Goal: Task Accomplishment & Management: Use online tool/utility

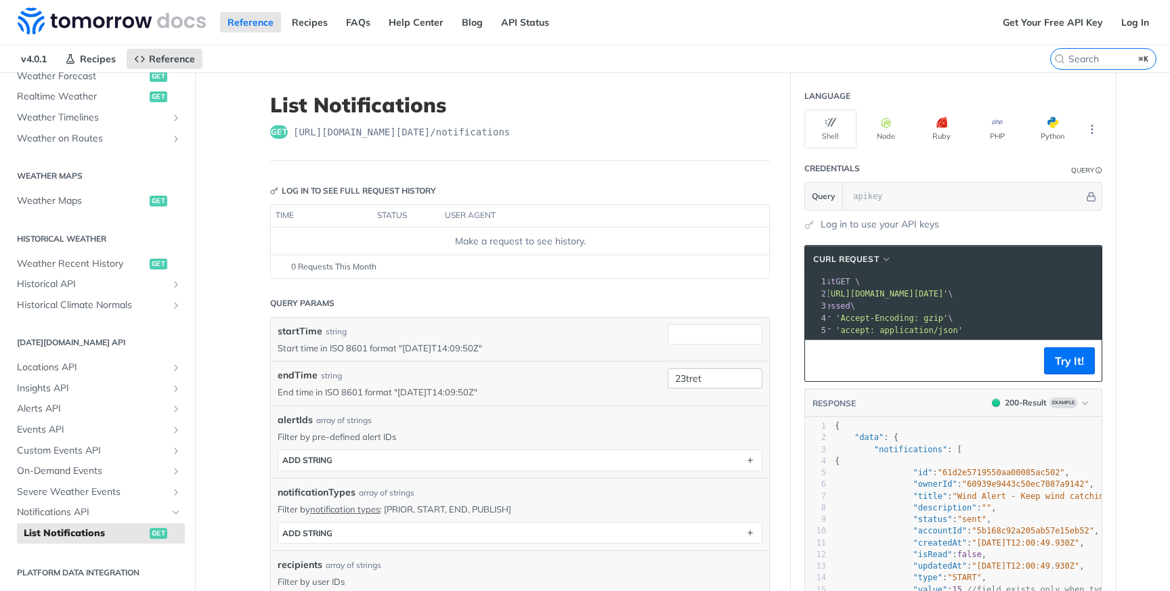
scroll to position [3, 0]
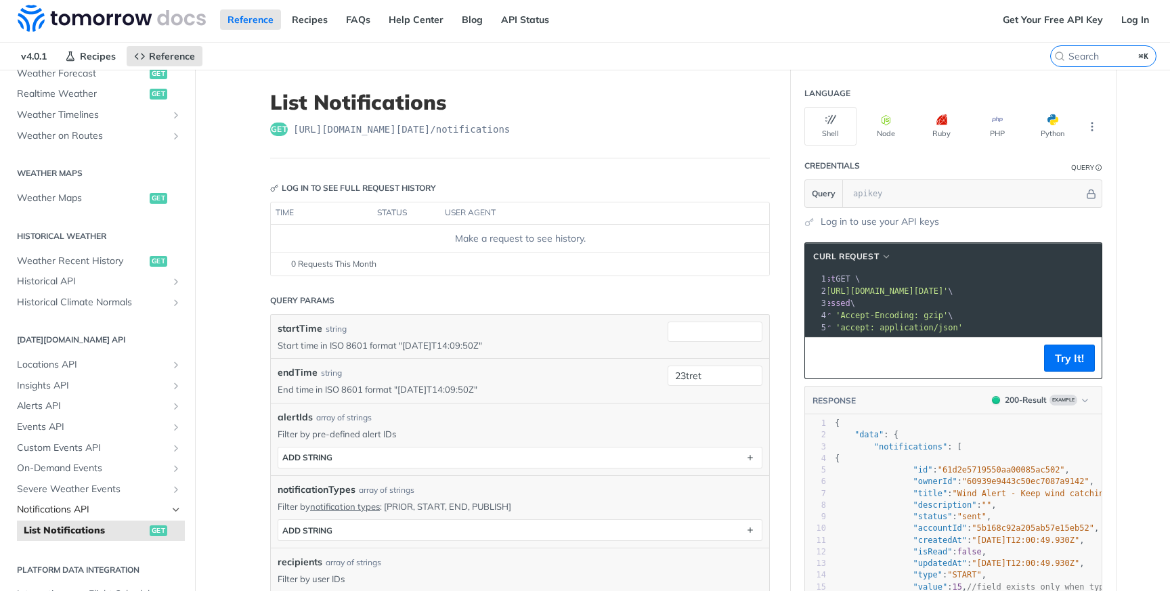
click at [107, 506] on span "Notifications API" at bounding box center [92, 510] width 150 height 14
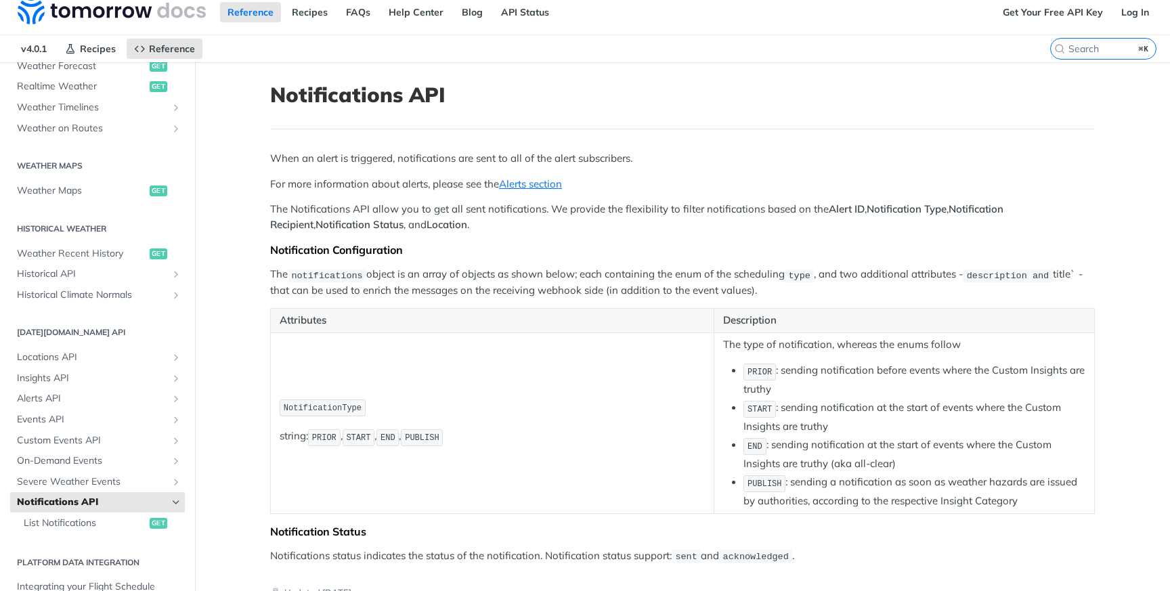
scroll to position [11, 0]
click at [102, 397] on span "Alerts API" at bounding box center [92, 398] width 150 height 14
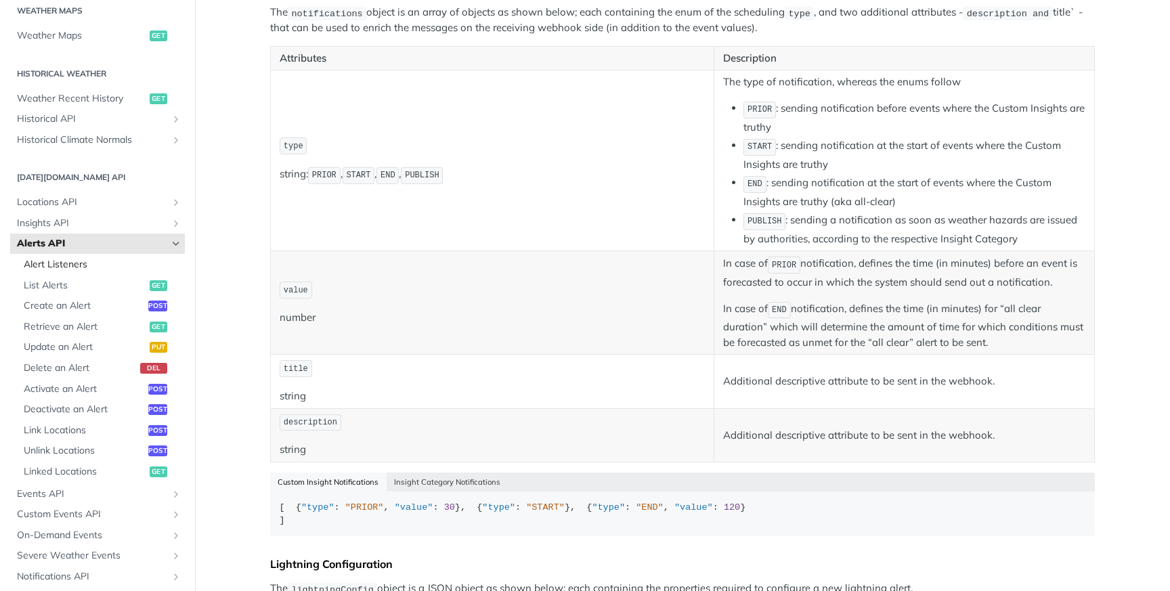
scroll to position [434, 0]
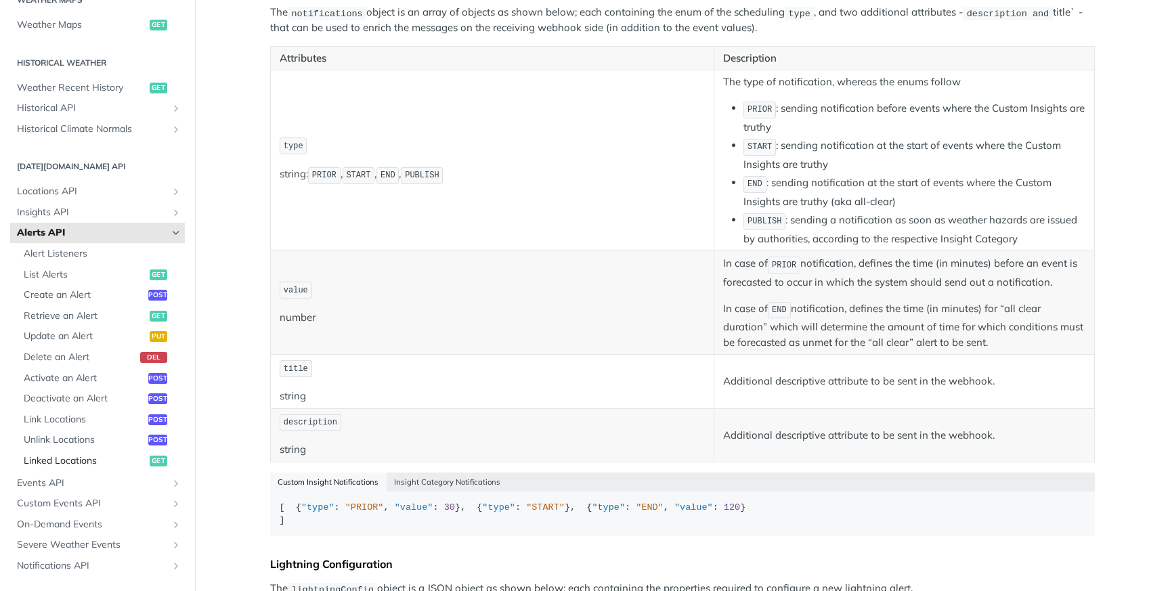
click at [68, 464] on span "Linked Locations" at bounding box center [85, 461] width 123 height 14
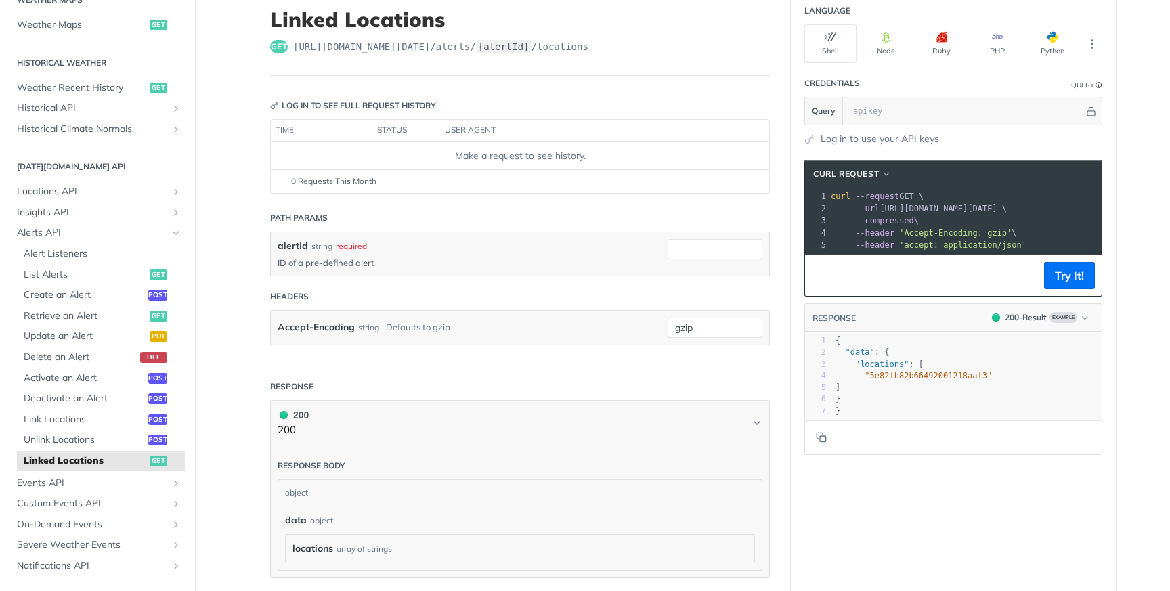
scroll to position [93, 0]
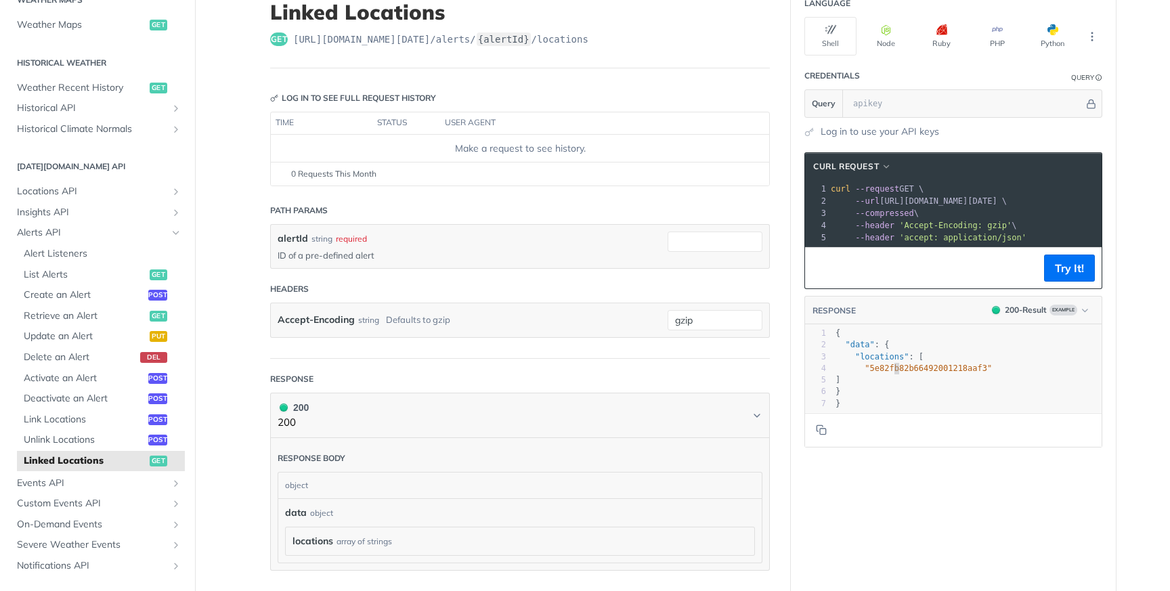
click at [892, 364] on span ""5e82fb82b66492001218aaf3"" at bounding box center [927, 367] width 127 height 9
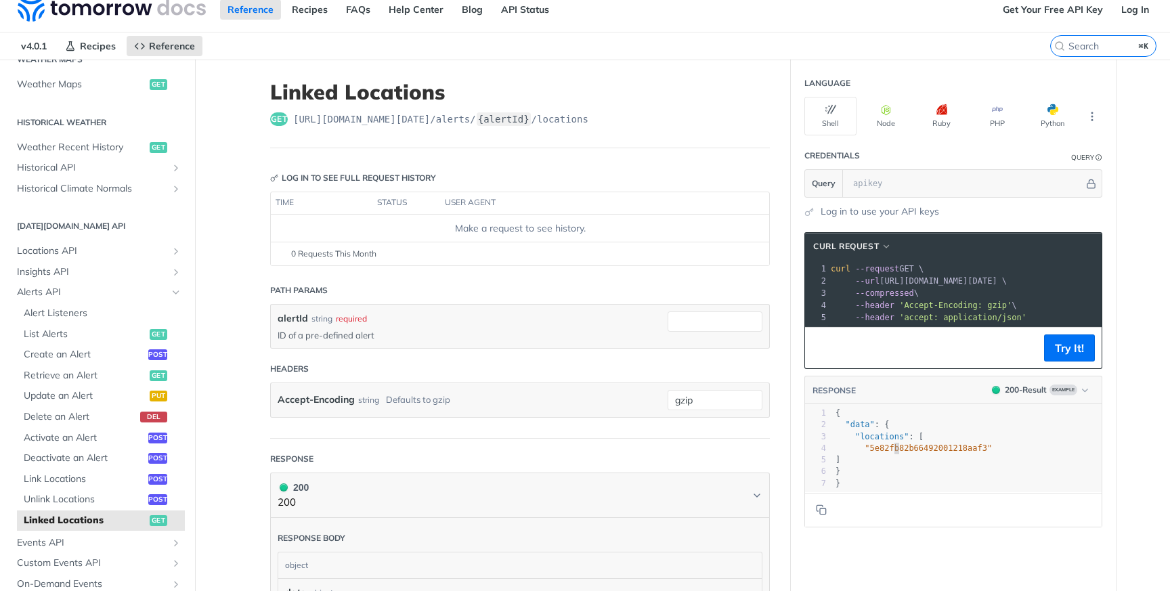
scroll to position [0, 0]
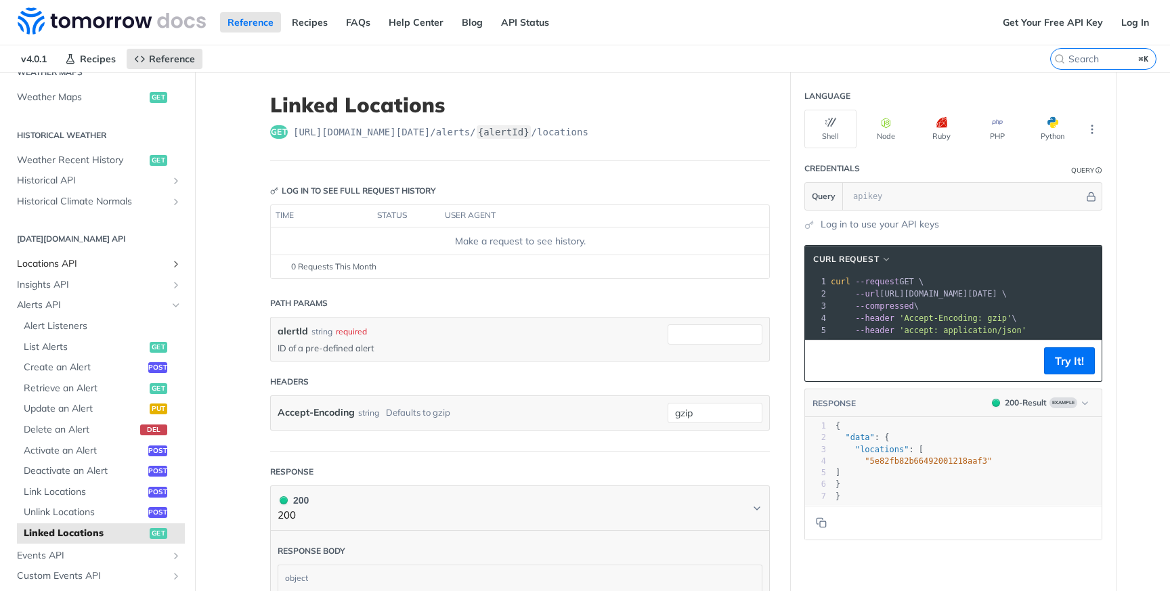
click at [110, 272] on link "Locations API" at bounding box center [97, 264] width 175 height 20
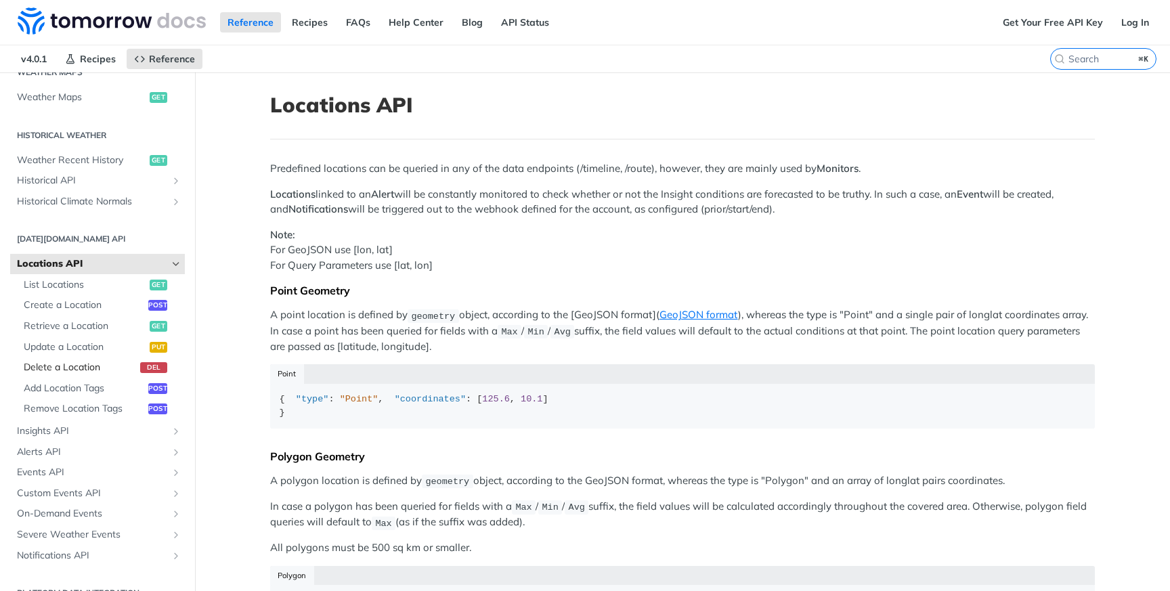
click at [115, 366] on span "Delete a Location" at bounding box center [80, 368] width 113 height 14
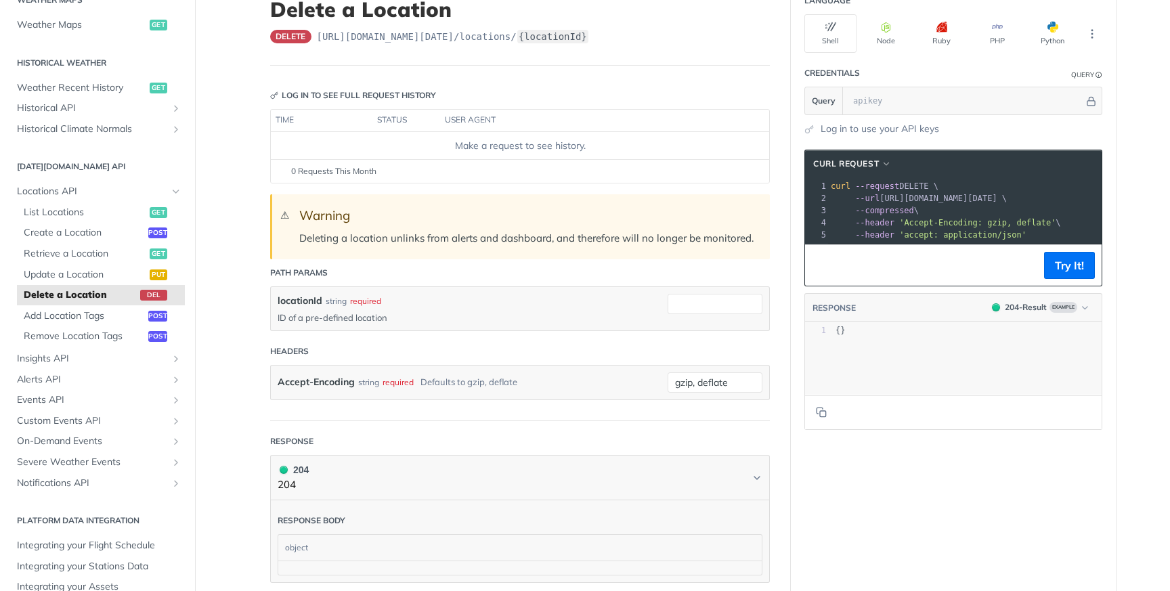
scroll to position [128, 0]
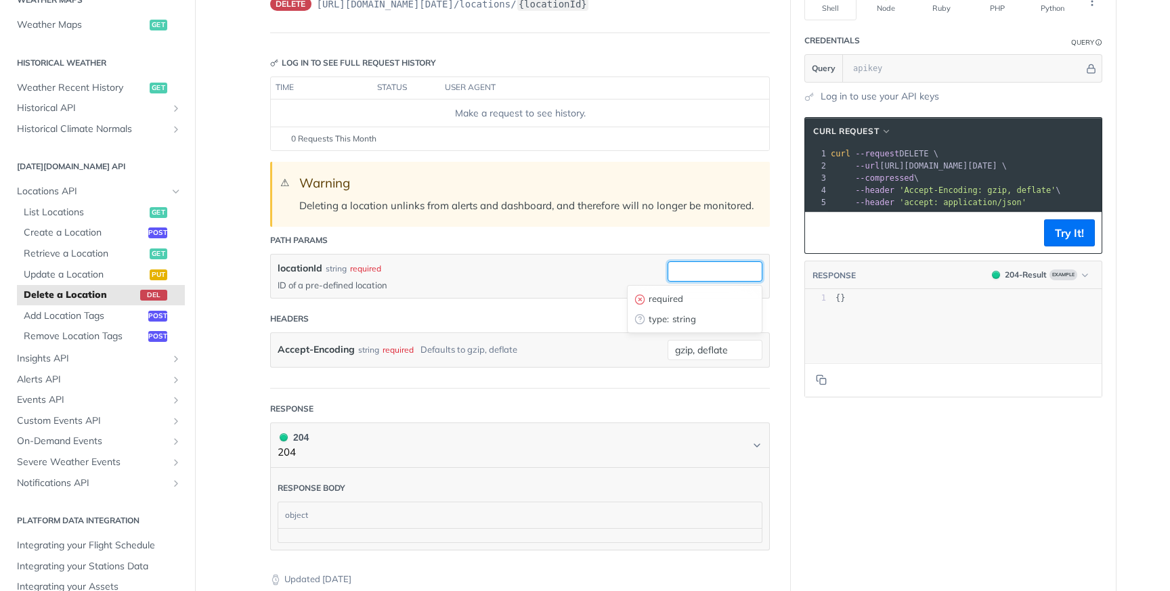
click at [711, 267] on input "locationId" at bounding box center [714, 271] width 95 height 20
click at [688, 273] on input "locationId" at bounding box center [714, 271] width 95 height 20
paste input "68b8b67808ed56cc26d45a7f"
type input "68b8b67808ed56cc26d45a7f"
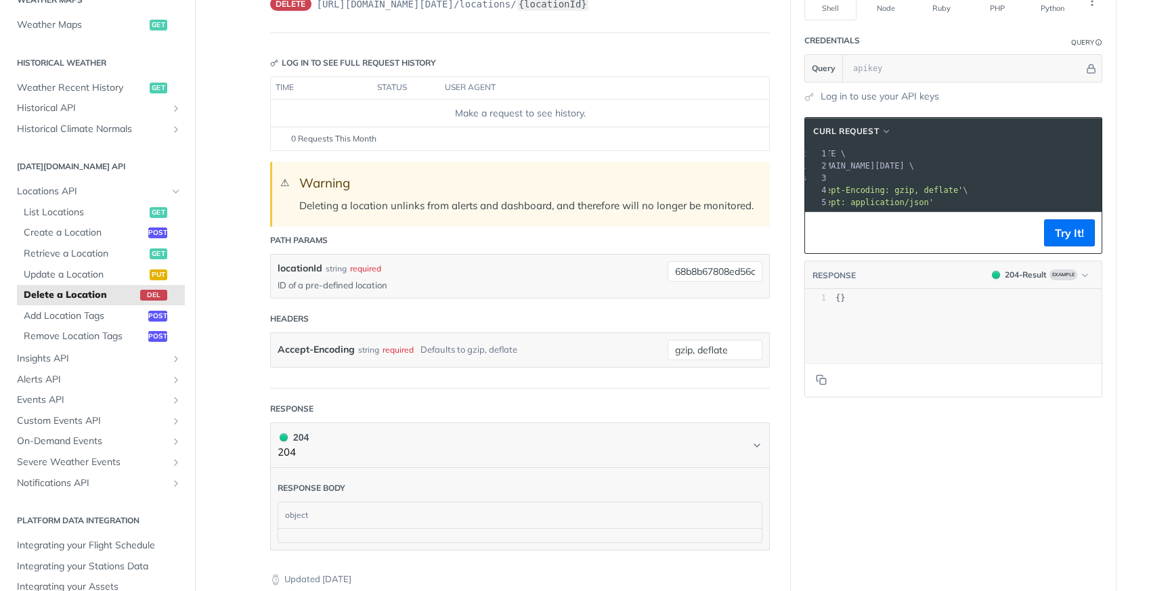
scroll to position [0, 0]
drag, startPoint x: 1088, startPoint y: 168, endPoint x: 883, endPoint y: 167, distance: 205.1
click at [883, 167] on span "--url [URL][DOMAIN_NAME][DATE] \" at bounding box center [918, 165] width 176 height 9
copy span "[URL][DOMAIN_NAME][DATE]"
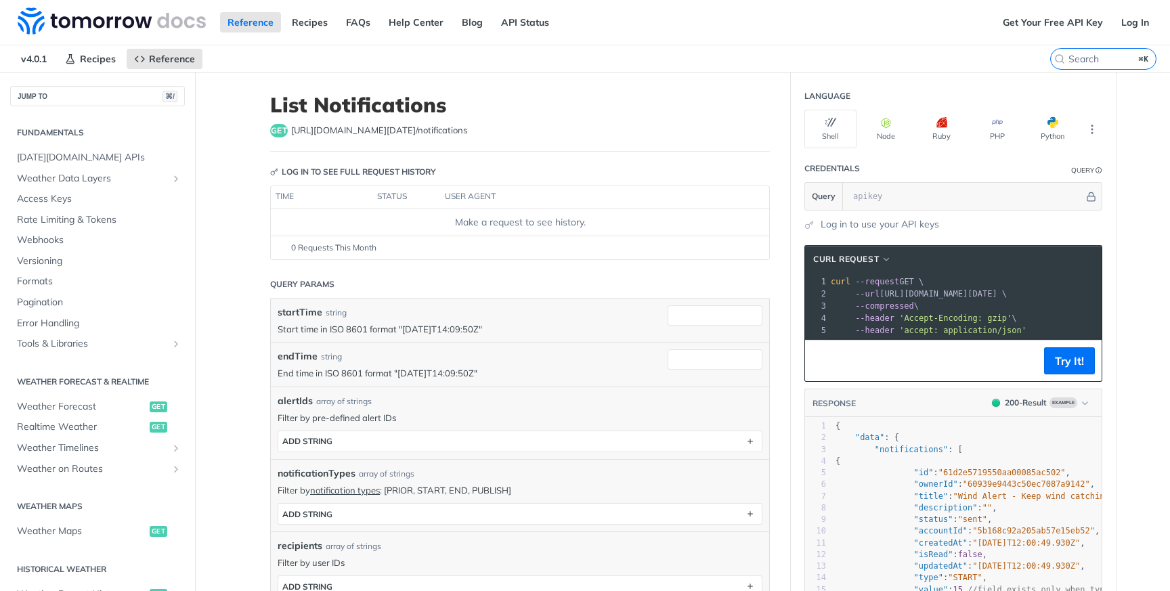
scroll to position [330, 0]
